Goal: Task Accomplishment & Management: Manage account settings

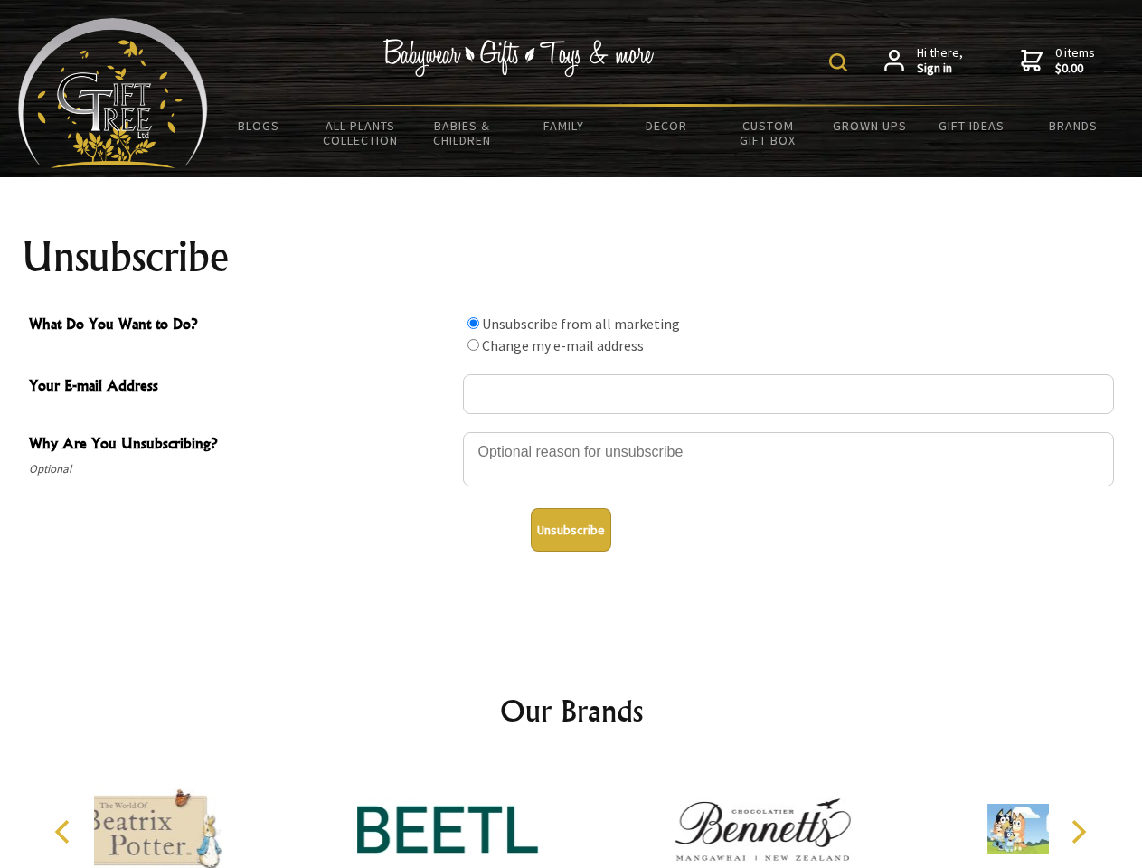
click at [841, 62] on img at bounding box center [838, 62] width 18 height 18
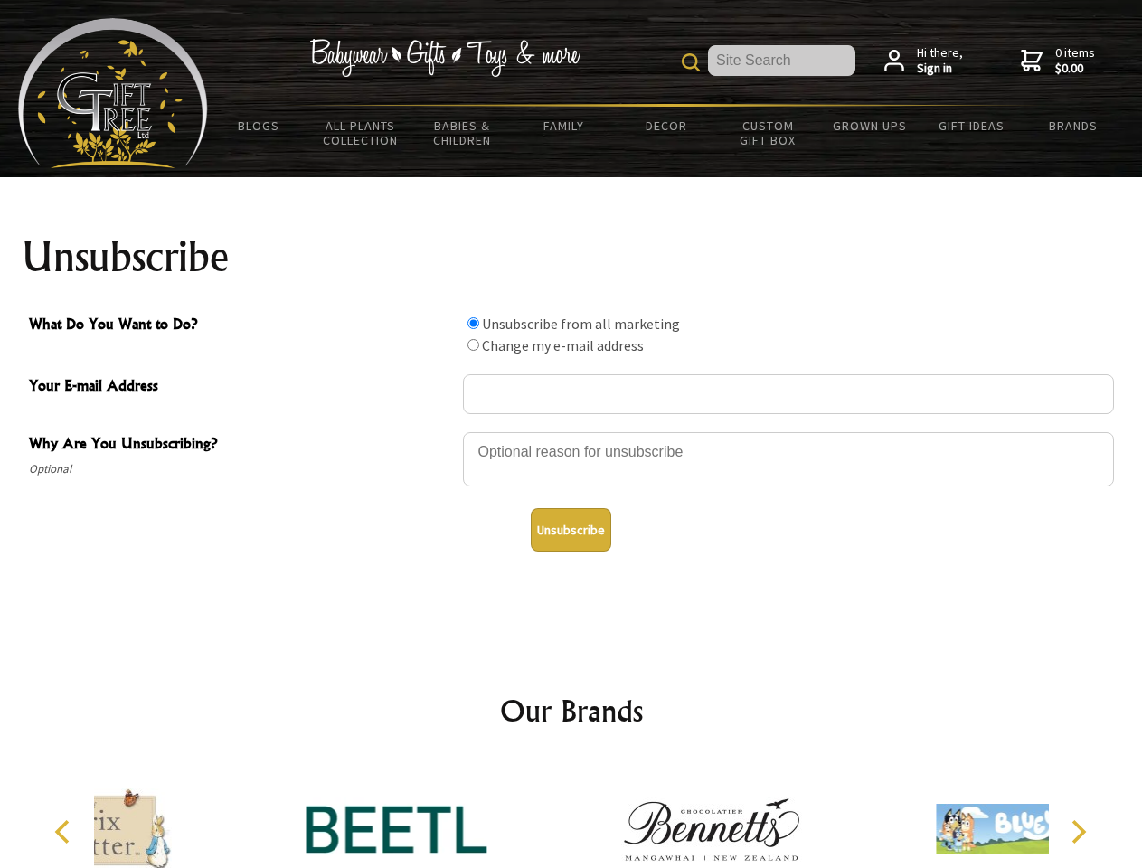
click at [571, 431] on div at bounding box center [788, 461] width 651 height 63
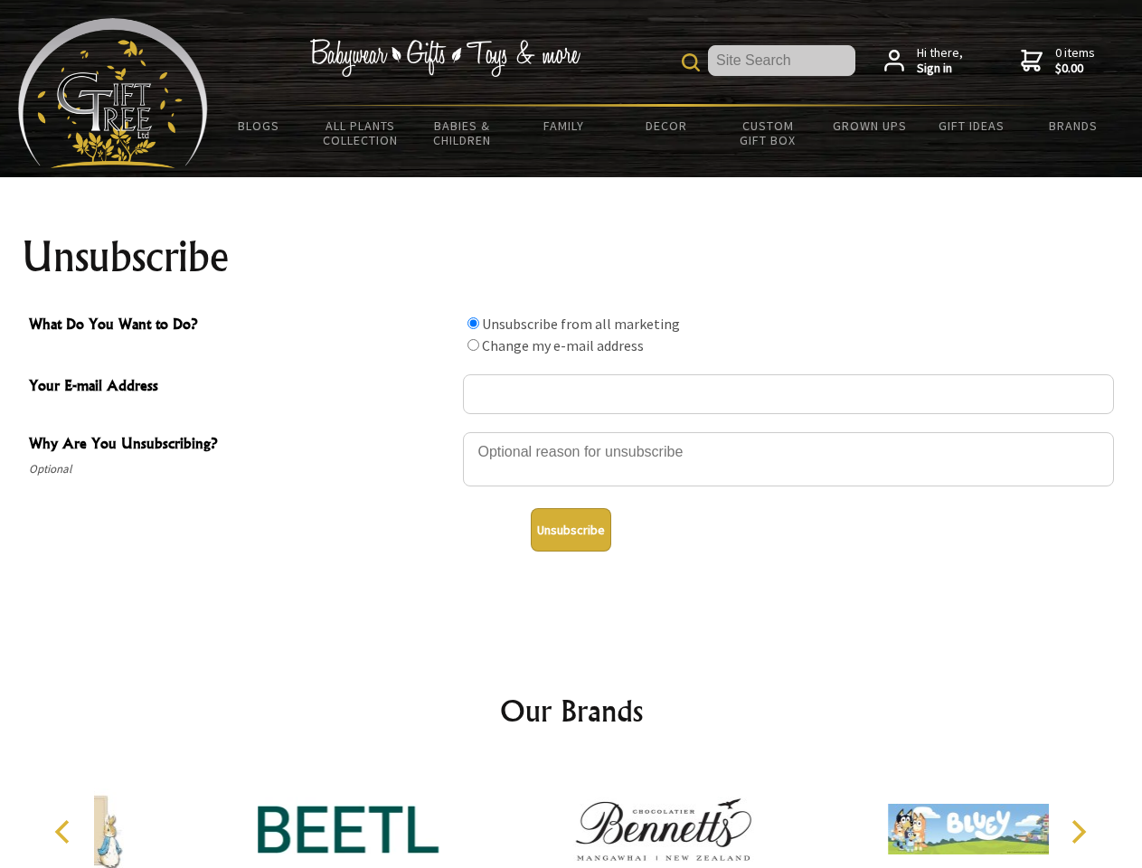
click at [473, 323] on input "What Do You Want to Do?" at bounding box center [473, 323] width 12 height 12
click at [473, 344] on input "What Do You Want to Do?" at bounding box center [473, 345] width 12 height 12
radio input "true"
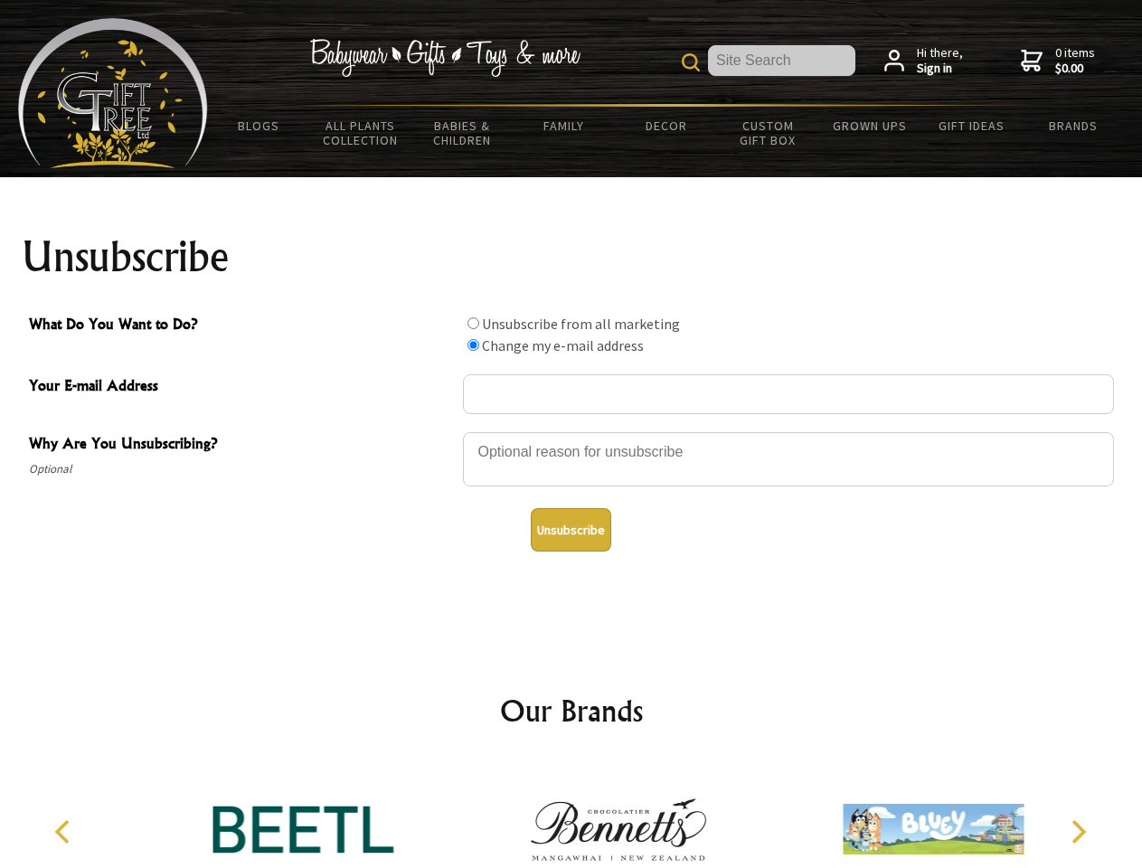
click at [570, 530] on button "Unsubscribe" at bounding box center [571, 529] width 80 height 43
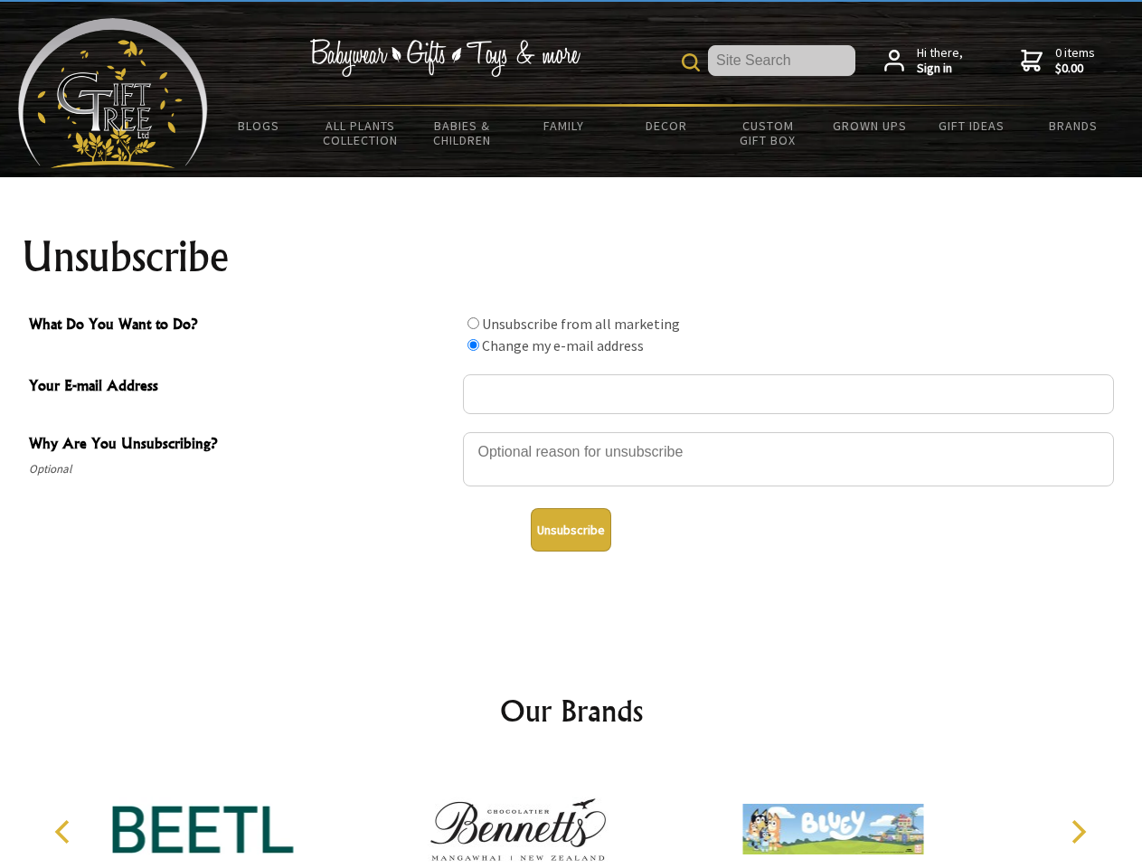
click at [571, 815] on img at bounding box center [518, 829] width 181 height 136
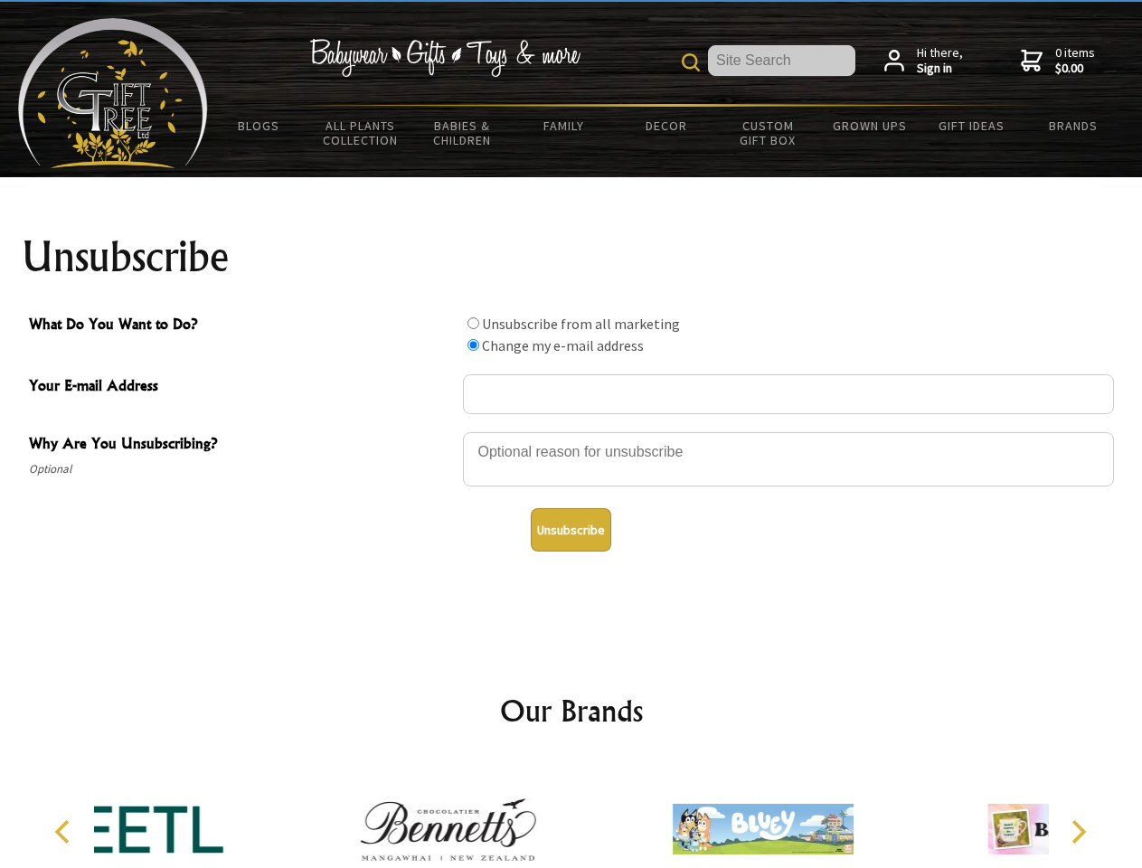
click at [65, 832] on icon "Previous" at bounding box center [64, 832] width 24 height 24
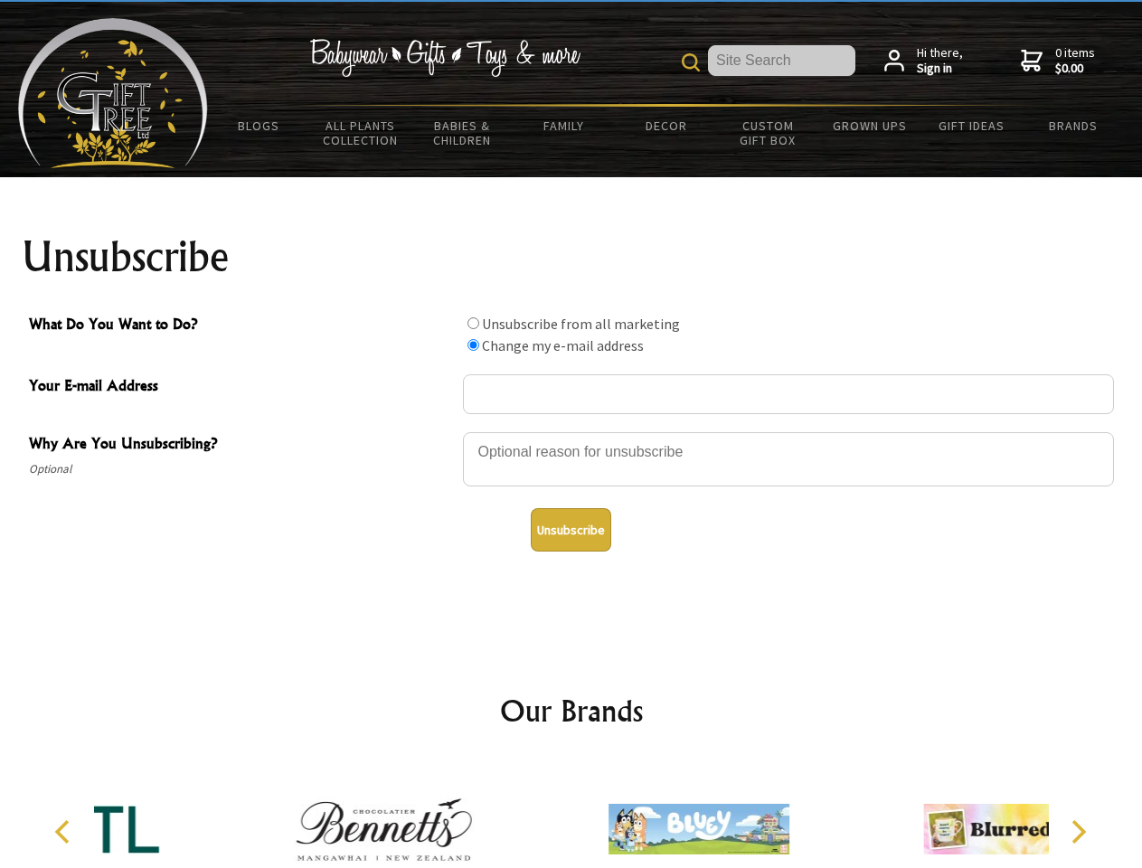
click at [1078, 832] on icon "Next" at bounding box center [1077, 832] width 24 height 24
